Goal: Transaction & Acquisition: Purchase product/service

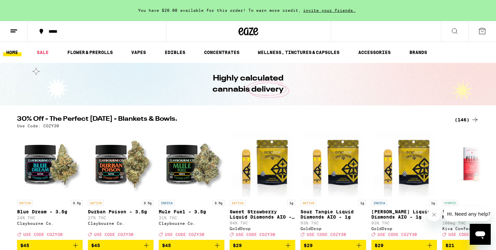
click at [53, 32] on div "*****" at bounding box center [100, 31] width 111 height 5
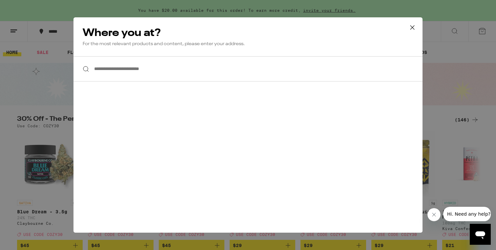
click at [151, 72] on input "**********" at bounding box center [247, 68] width 349 height 25
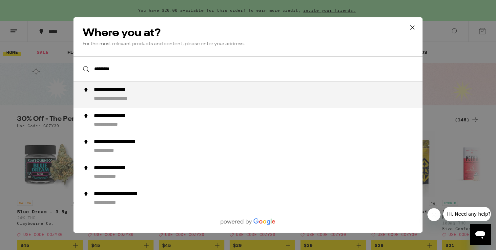
click at [164, 91] on div "**********" at bounding box center [261, 95] width 334 height 16
type input "**********"
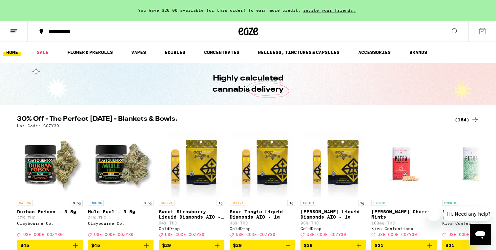
click at [455, 31] on icon at bounding box center [454, 31] width 8 height 8
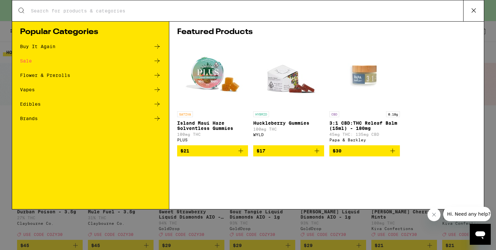
click at [238, 8] on input "Search for Products" at bounding box center [246, 11] width 432 height 6
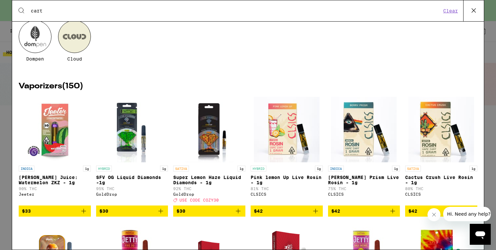
scroll to position [37, 0]
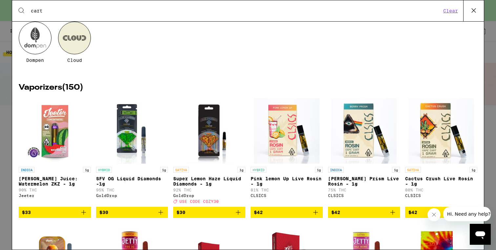
type input "cart"
click at [238, 217] on icon "Add to bag" at bounding box center [238, 213] width 8 height 8
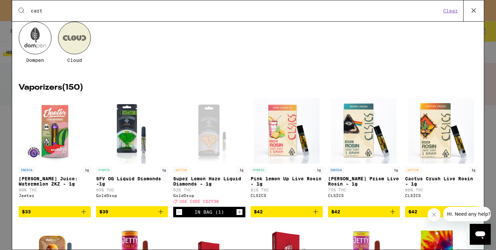
click at [210, 204] on span "USE CODE COZY30" at bounding box center [198, 202] width 39 height 4
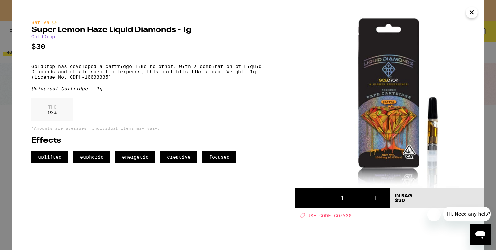
click at [474, 10] on icon "Close" at bounding box center [471, 13] width 8 height 10
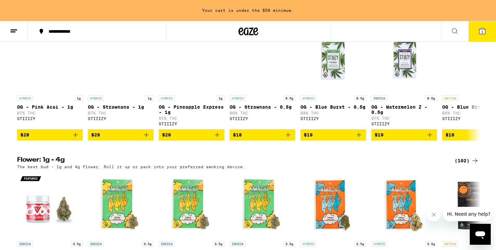
scroll to position [704, 0]
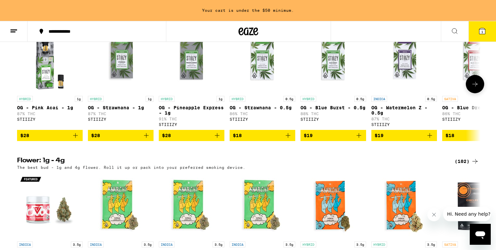
click at [75, 140] on icon "Add to bag" at bounding box center [75, 136] width 8 height 8
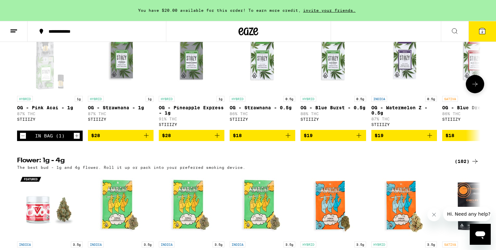
click at [146, 138] on icon "Add to bag" at bounding box center [146, 135] width 5 height 5
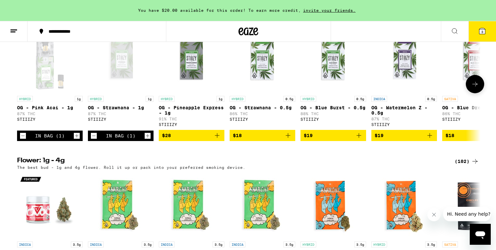
click at [146, 140] on icon "Increment" at bounding box center [148, 136] width 6 height 8
click at [482, 29] on icon at bounding box center [482, 31] width 6 height 6
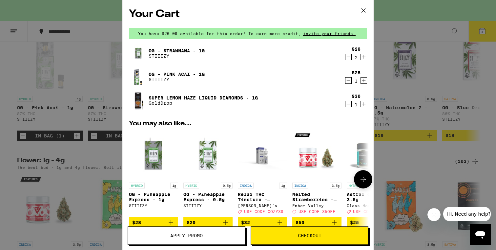
scroll to position [108, 0]
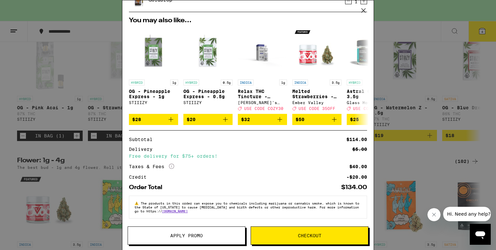
click at [200, 238] on span "Apply Promo" at bounding box center [186, 236] width 32 height 5
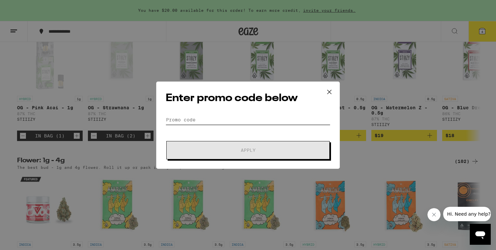
click at [198, 117] on input "Promo Code" at bounding box center [248, 120] width 165 height 10
click at [328, 91] on icon at bounding box center [329, 92] width 4 height 4
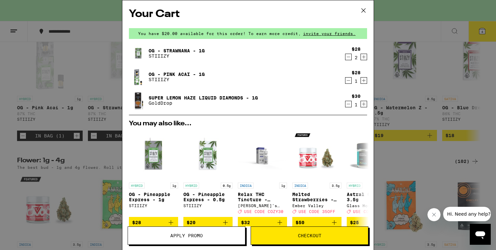
click at [361, 9] on icon at bounding box center [363, 11] width 4 height 4
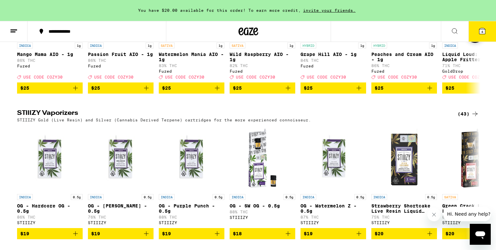
scroll to position [1419, 0]
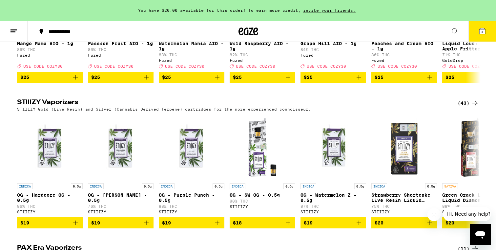
click at [484, 31] on icon at bounding box center [482, 31] width 6 height 6
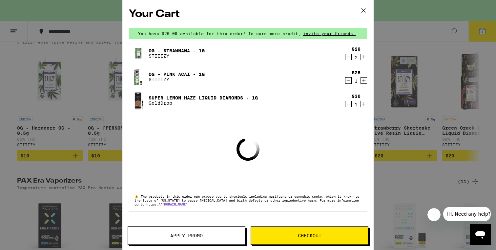
scroll to position [1352, 0]
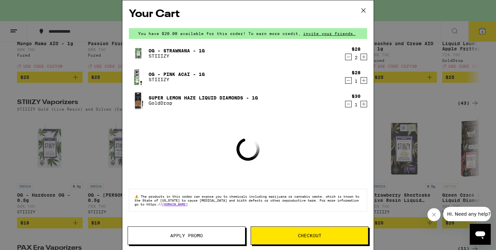
click at [198, 234] on span "Apply Promo" at bounding box center [186, 236] width 32 height 5
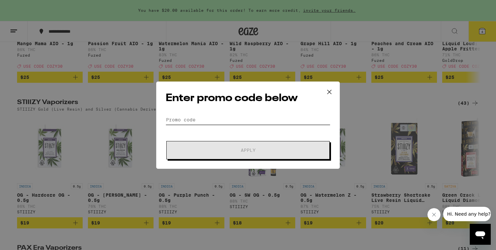
click at [215, 122] on input "Promo Code" at bounding box center [248, 120] width 165 height 10
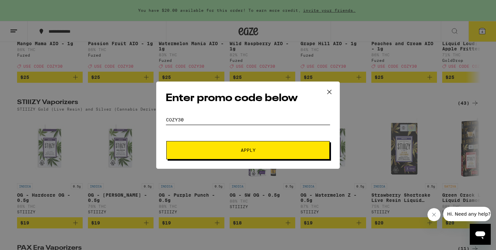
type input "cozy30"
click at [240, 146] on button "Apply" at bounding box center [247, 150] width 163 height 18
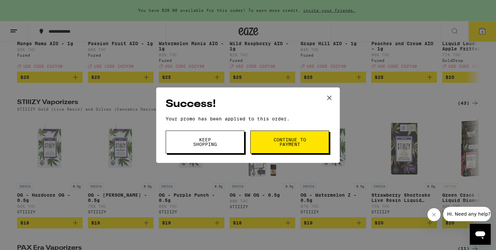
click at [287, 144] on span "Continue to payment" at bounding box center [289, 142] width 33 height 9
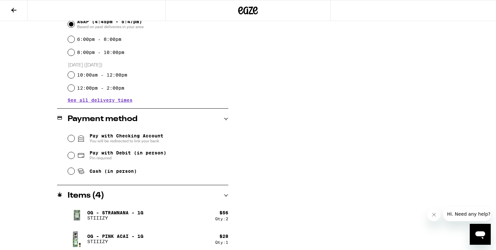
scroll to position [198, 0]
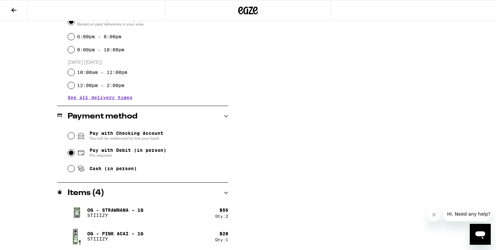
click at [72, 154] on input "Pay with Debit (in person) Pin required" at bounding box center [71, 153] width 7 height 7
radio input "true"
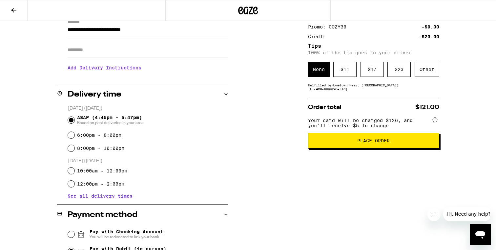
scroll to position [92, 0]
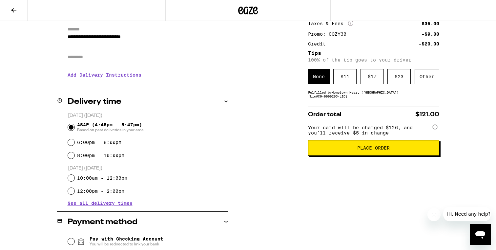
click at [332, 155] on button "Place Order" at bounding box center [373, 148] width 131 height 16
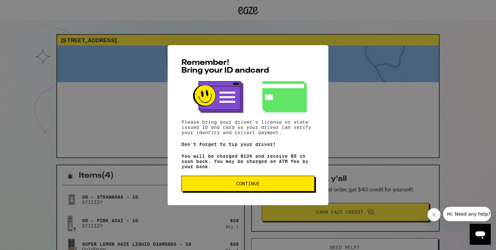
click at [276, 189] on button "Continue" at bounding box center [247, 184] width 133 height 16
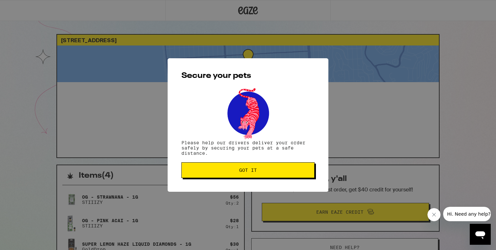
click at [267, 173] on span "Got it" at bounding box center [248, 170] width 122 height 5
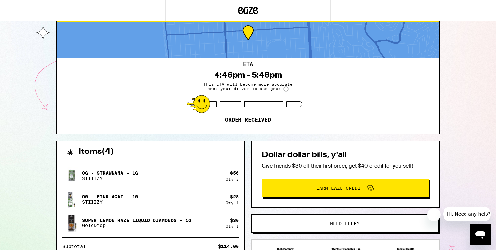
scroll to position [25, 0]
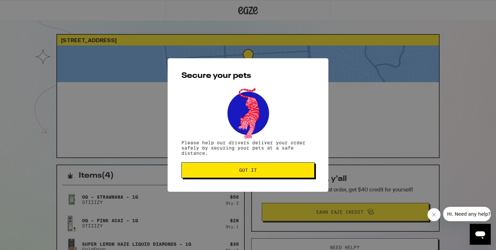
click at [250, 173] on span "Got it" at bounding box center [248, 170] width 18 height 5
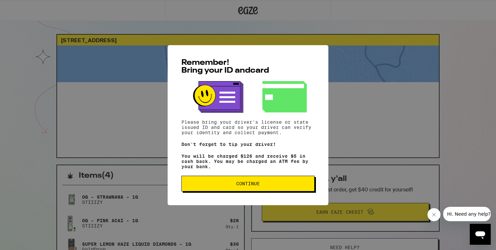
click at [206, 185] on span "Continue" at bounding box center [248, 184] width 122 height 5
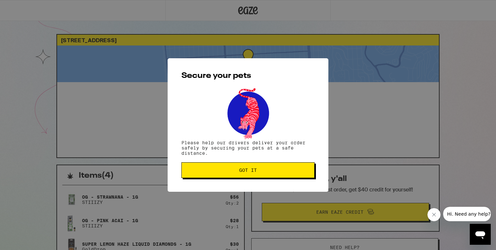
click at [215, 173] on span "Got it" at bounding box center [248, 170] width 122 height 5
